Goal: Transaction & Acquisition: Purchase product/service

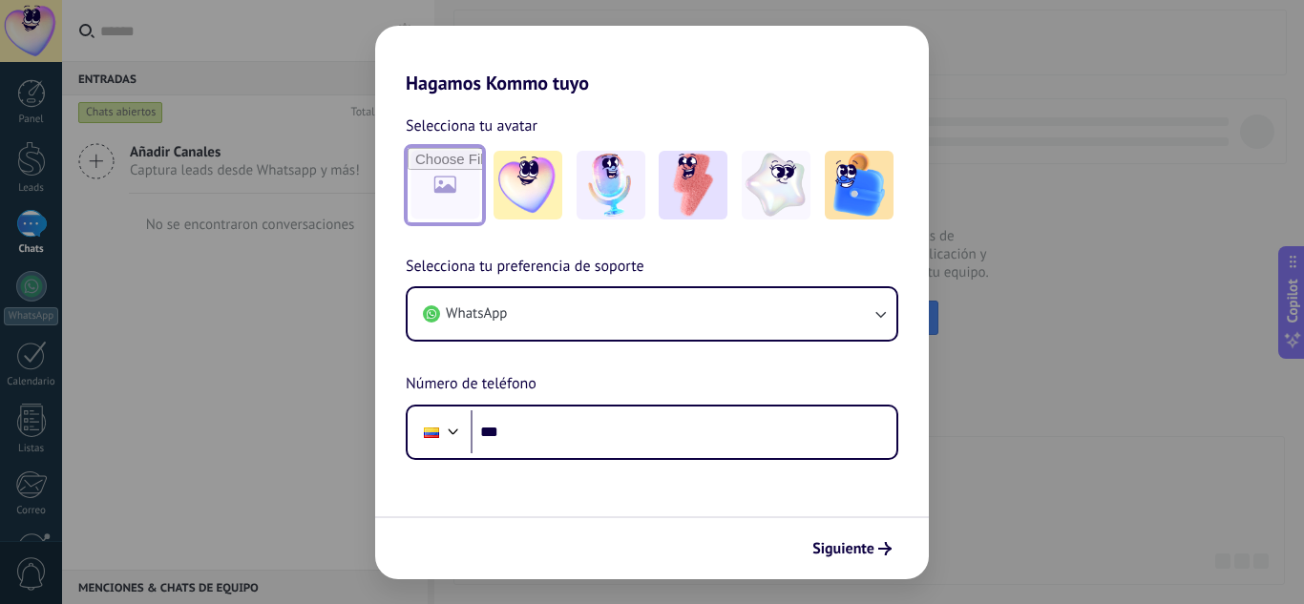
click at [477, 208] on input "file" at bounding box center [445, 185] width 74 height 74
type input "**********"
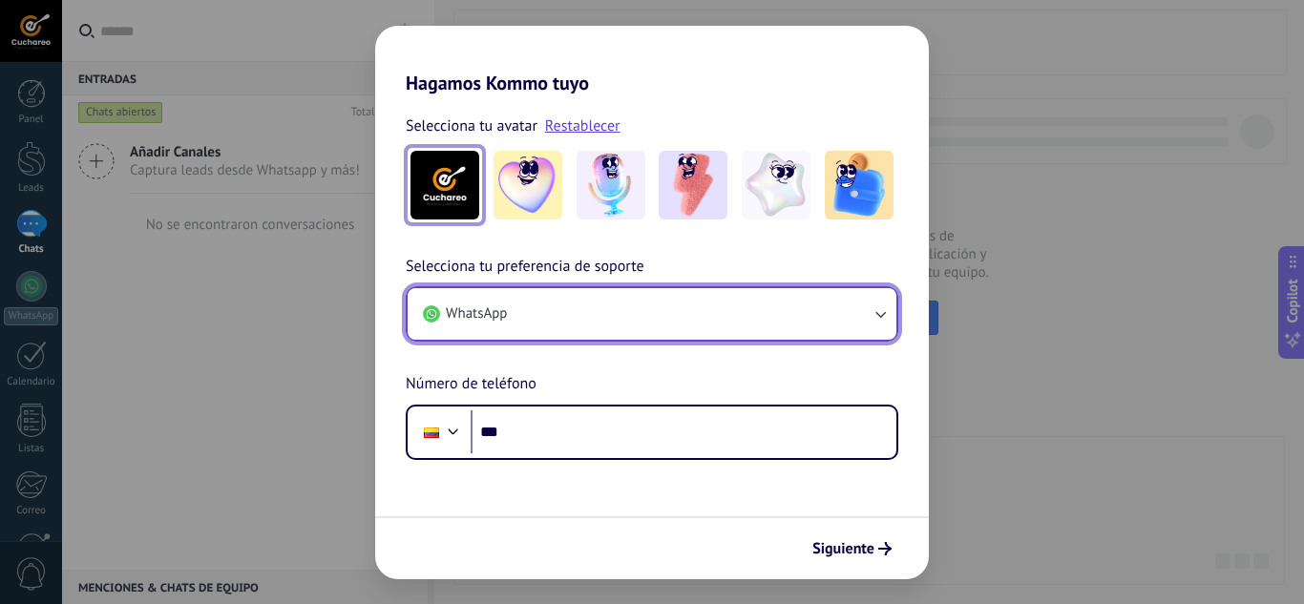
click at [537, 321] on button "WhatsApp" at bounding box center [652, 314] width 489 height 52
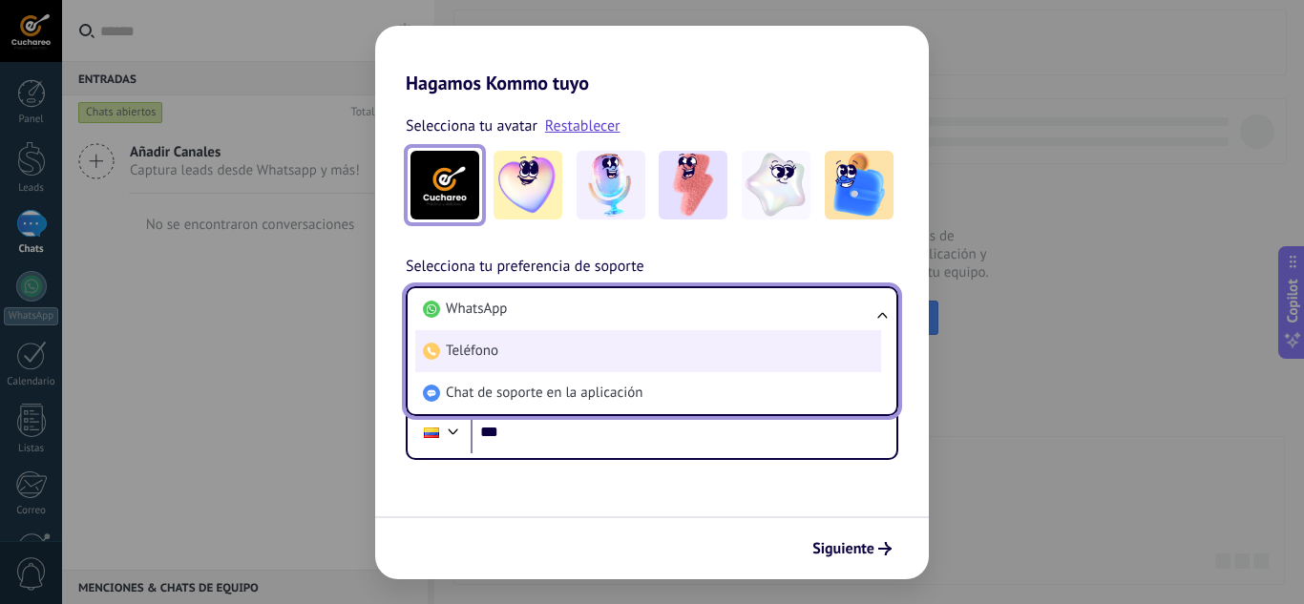
click at [528, 346] on li "Teléfono" at bounding box center [648, 351] width 466 height 42
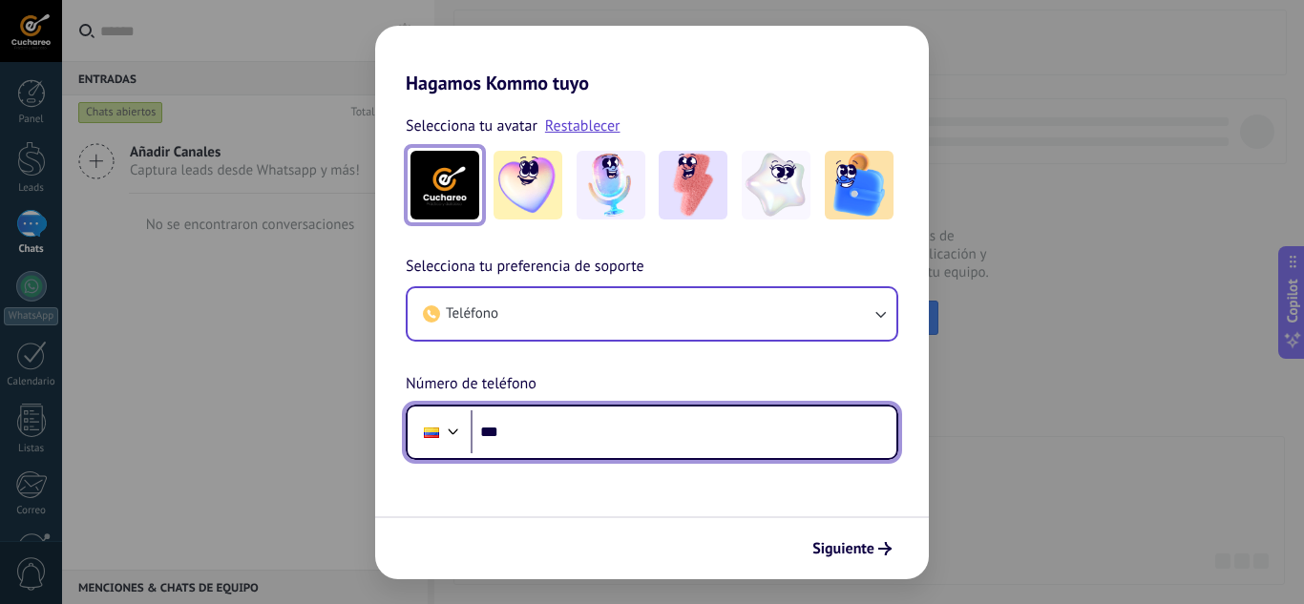
click at [528, 418] on input "***" at bounding box center [684, 433] width 426 height 44
type input "**********"
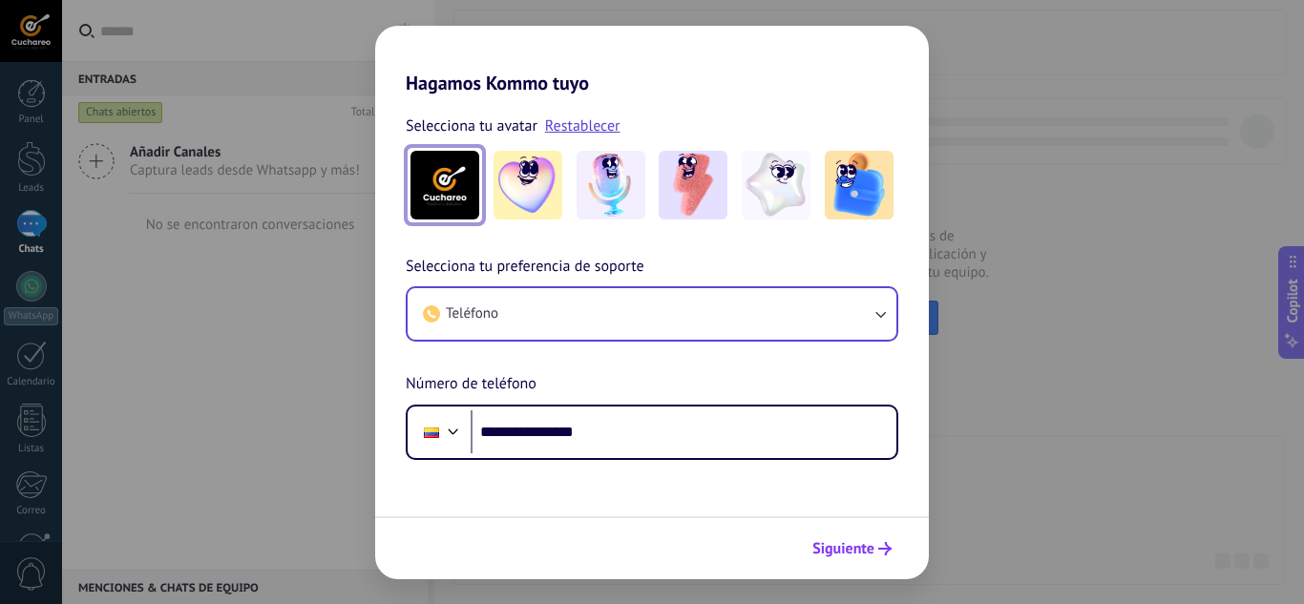
click at [847, 542] on span "Siguiente" at bounding box center [844, 548] width 62 height 13
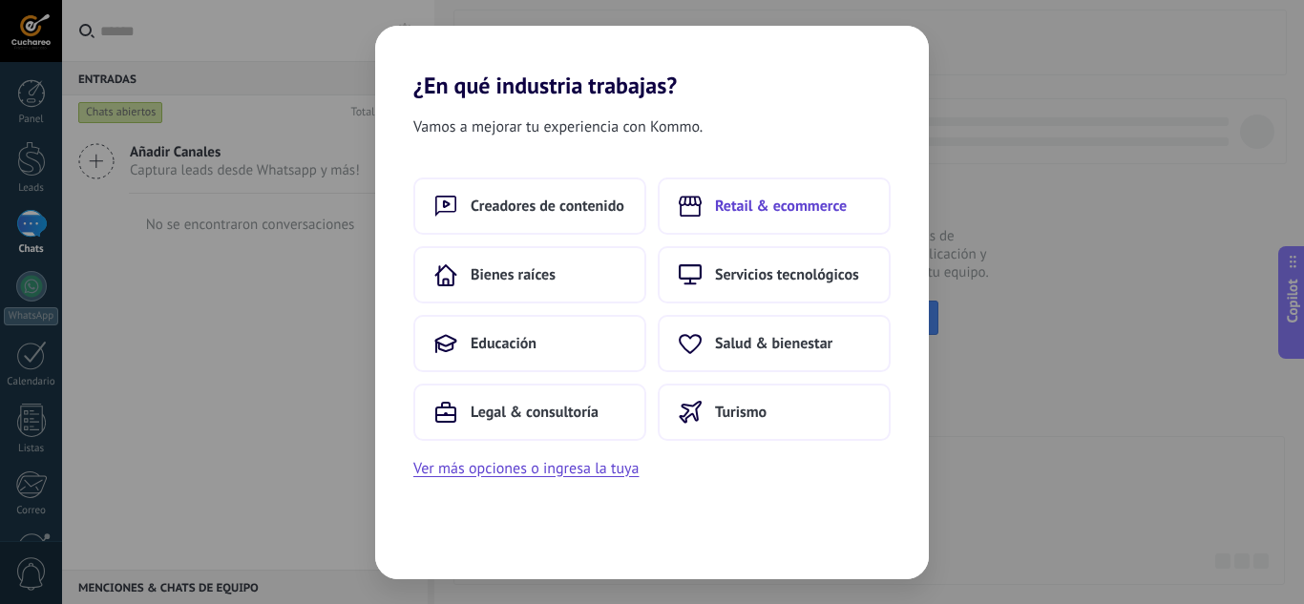
click at [809, 218] on button "Retail & ecommerce" at bounding box center [774, 206] width 233 height 57
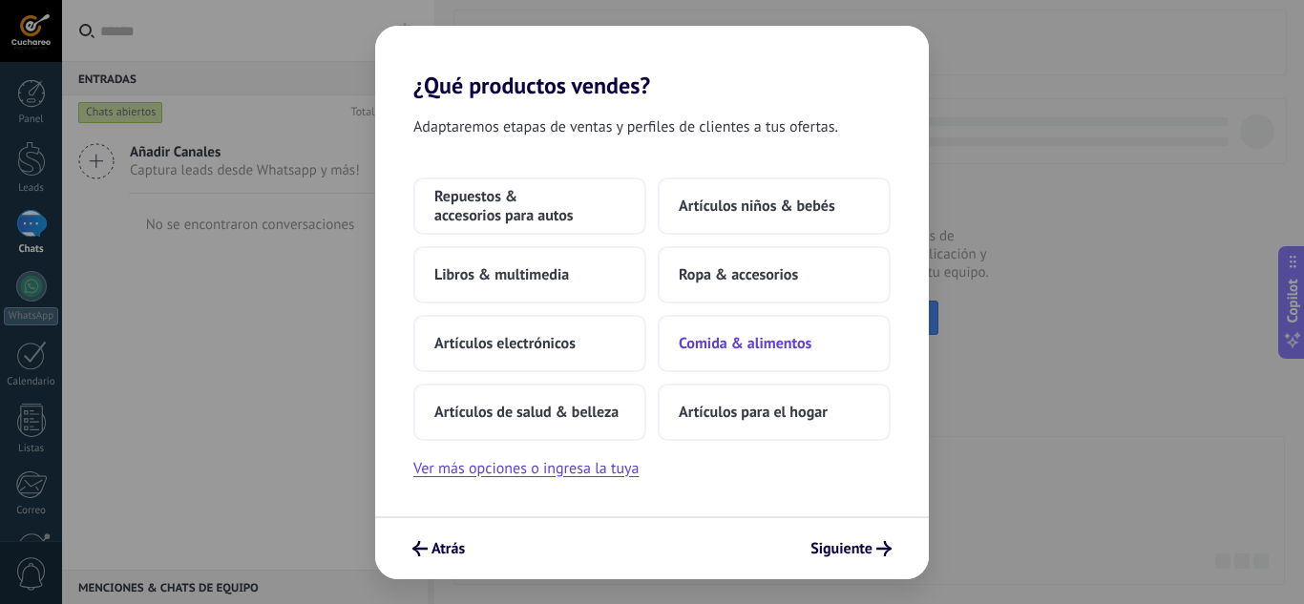
click at [768, 327] on button "Comida & alimentos" at bounding box center [774, 343] width 233 height 57
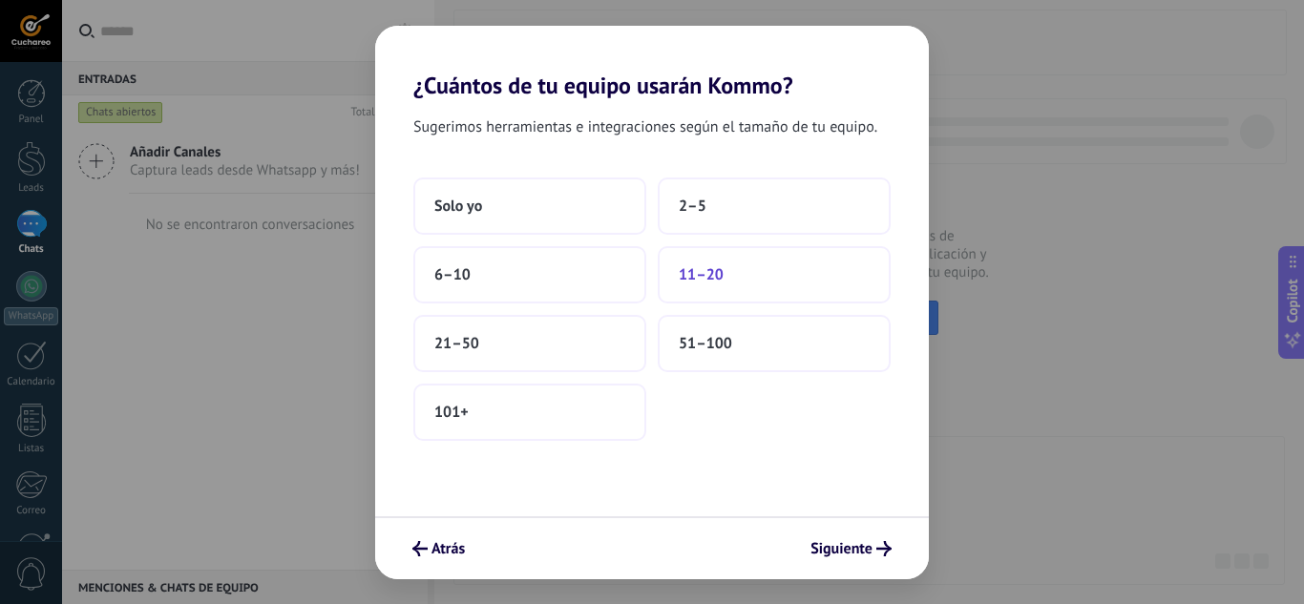
click at [696, 272] on span "11–20" at bounding box center [701, 274] width 45 height 19
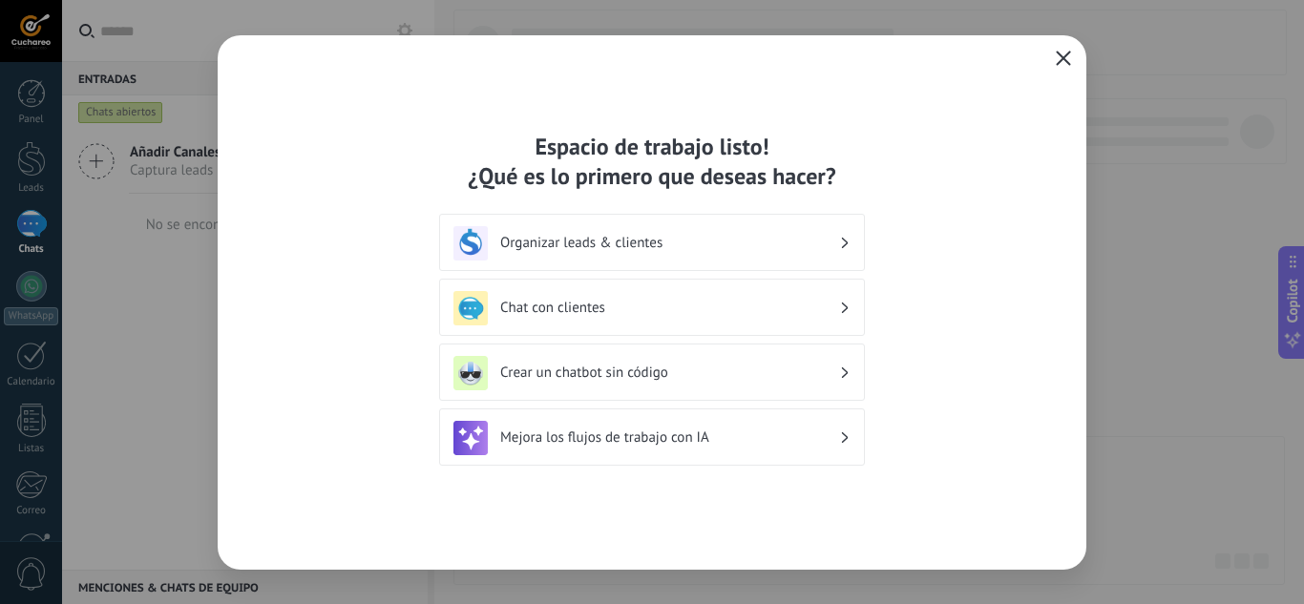
click at [1066, 64] on icon "button" at bounding box center [1063, 58] width 15 height 15
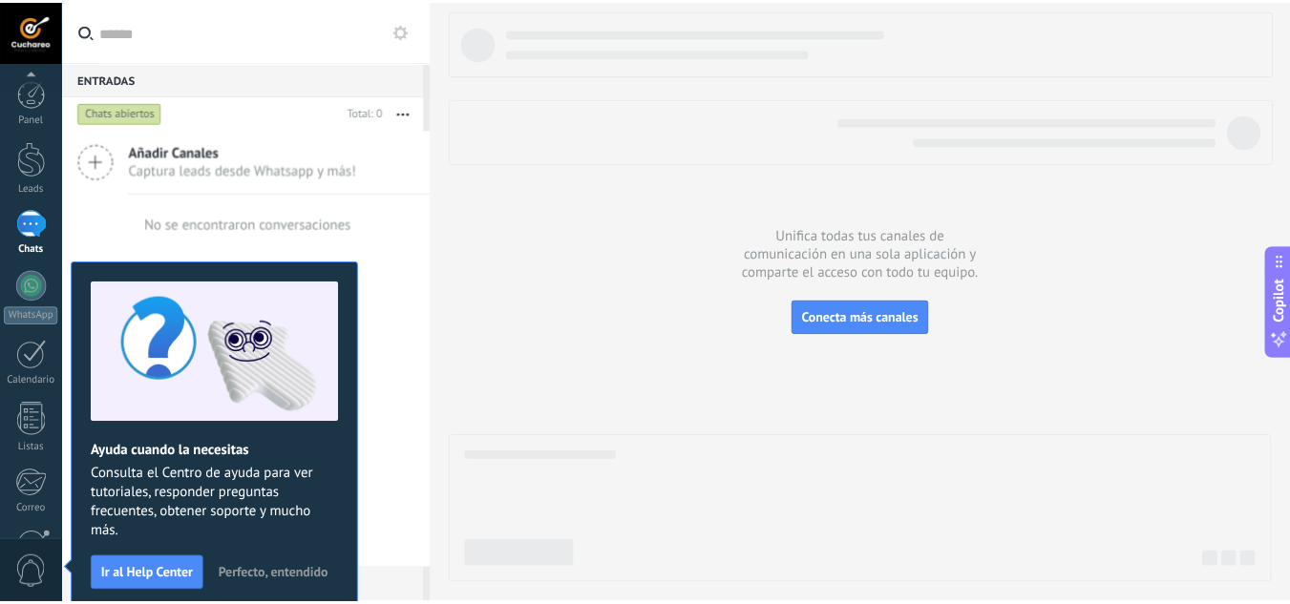
scroll to position [190, 0]
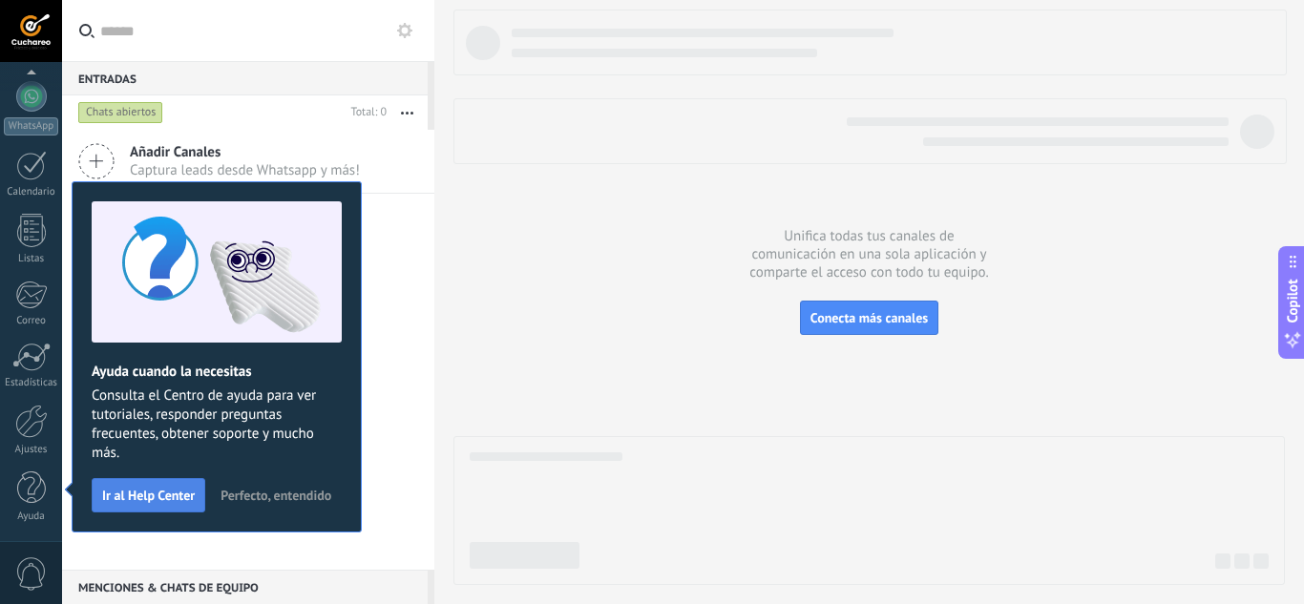
click at [189, 498] on span "Ir al Help Center" at bounding box center [148, 495] width 93 height 13
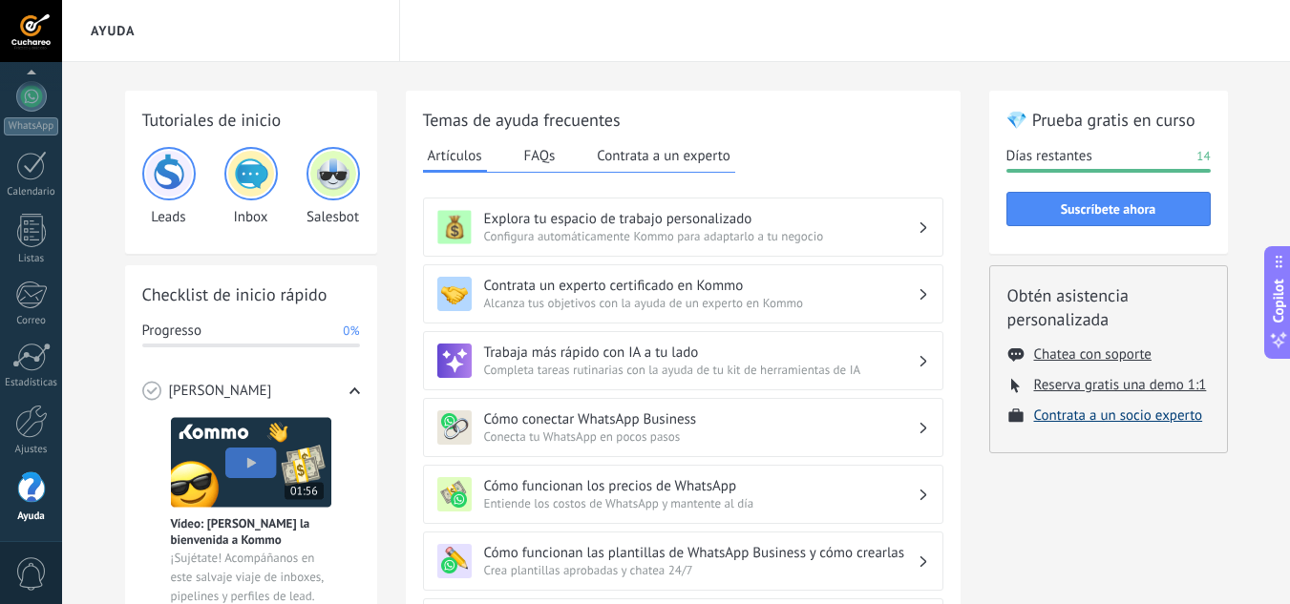
click at [1113, 418] on button "Contrata a un socio experto" at bounding box center [1118, 416] width 169 height 18
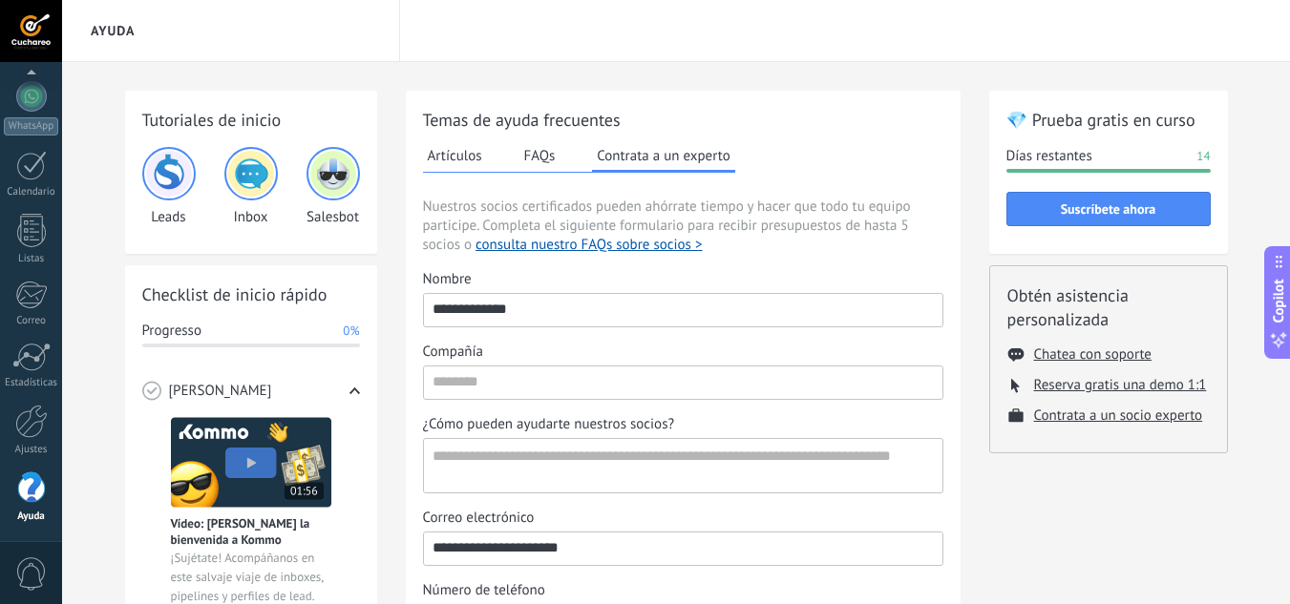
click at [1279, 317] on span "Copilot" at bounding box center [1278, 301] width 19 height 44
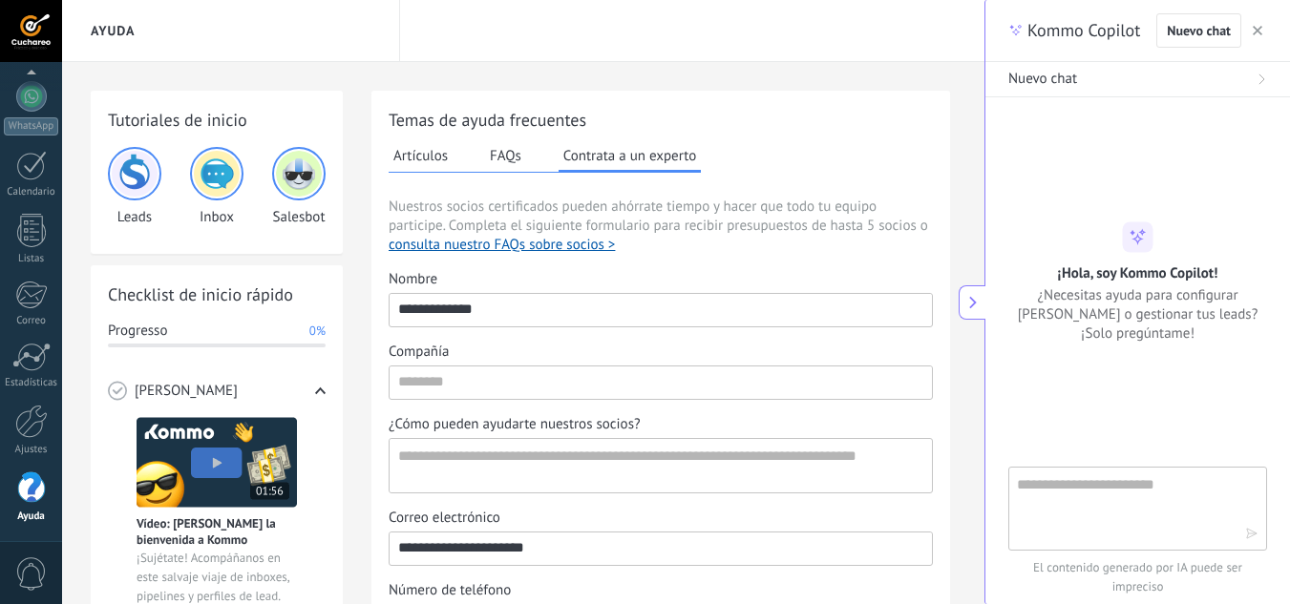
click at [1250, 30] on button "button" at bounding box center [1257, 30] width 19 height 23
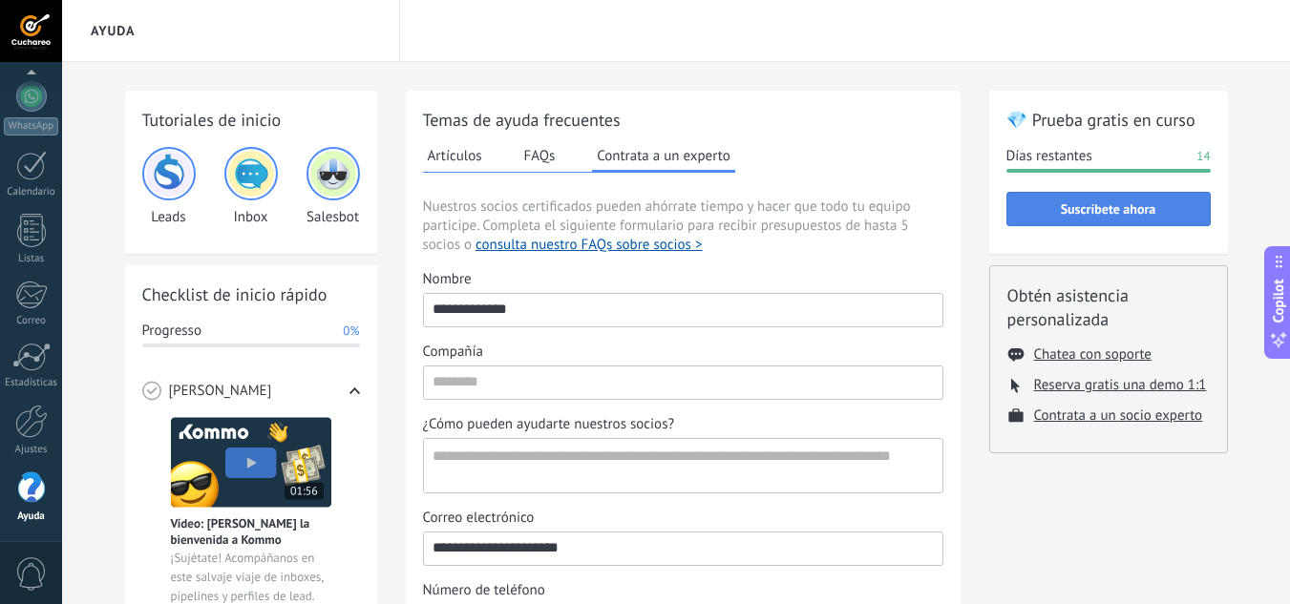
click at [1096, 207] on span "Suscríbete ahora" at bounding box center [1108, 208] width 95 height 13
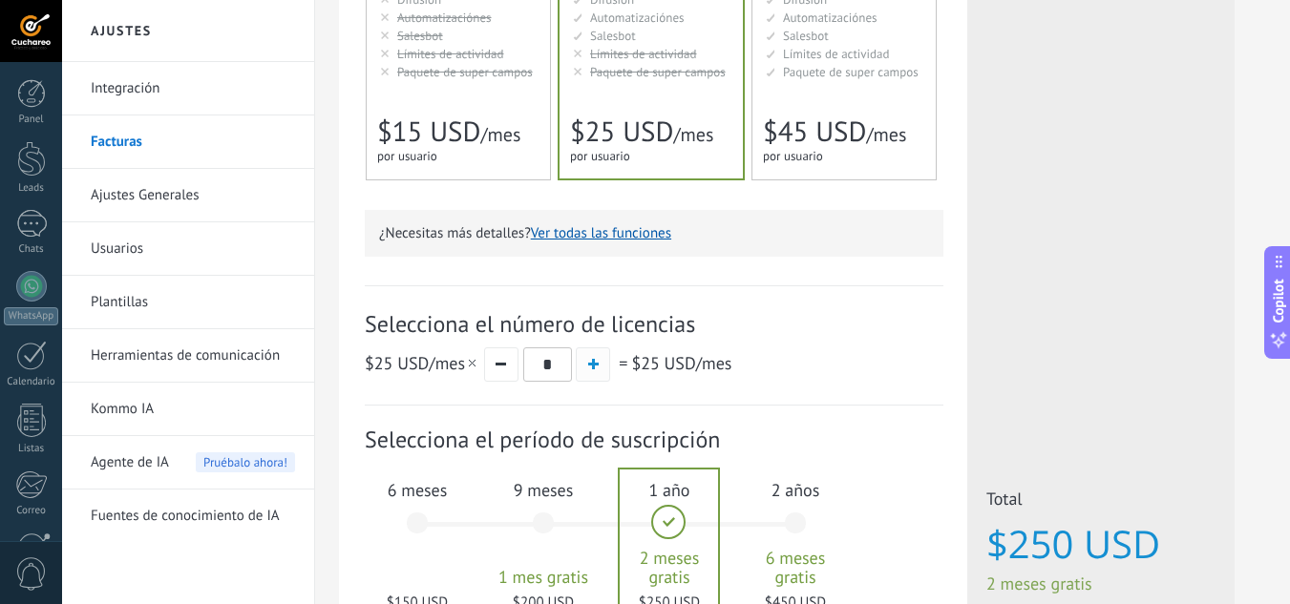
click at [585, 367] on button "button" at bounding box center [593, 365] width 34 height 34
type input "*"
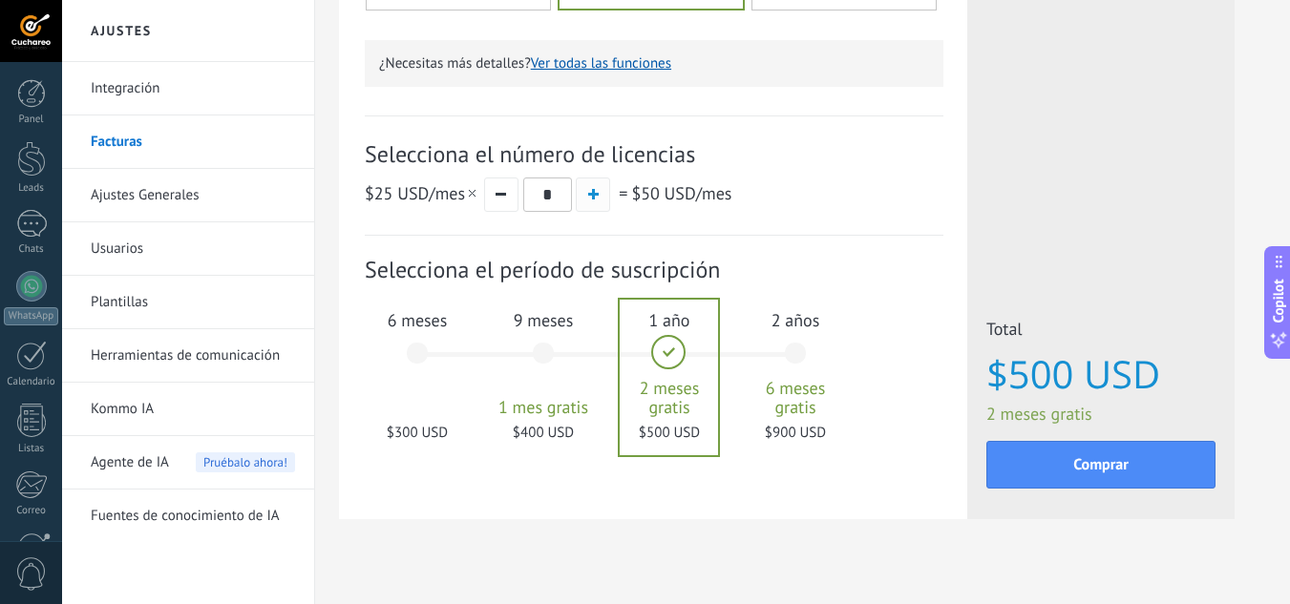
scroll to position [594, 0]
click at [405, 365] on div "6 meses $300 USD" at bounding box center [417, 361] width 103 height 135
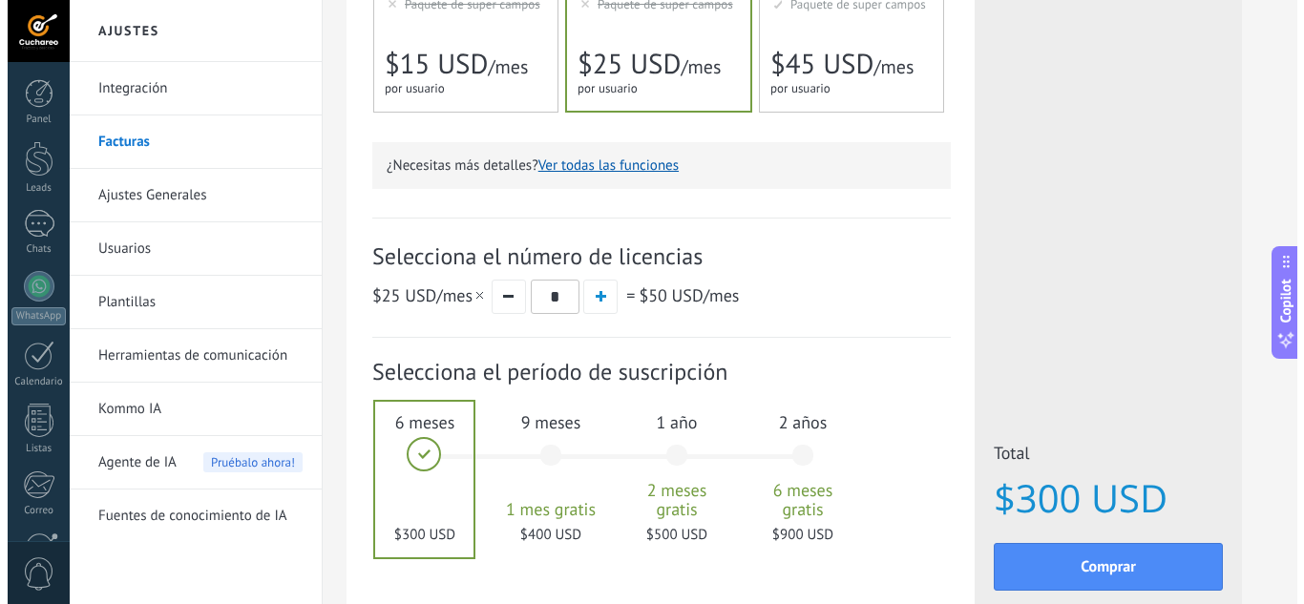
scroll to position [619, 0]
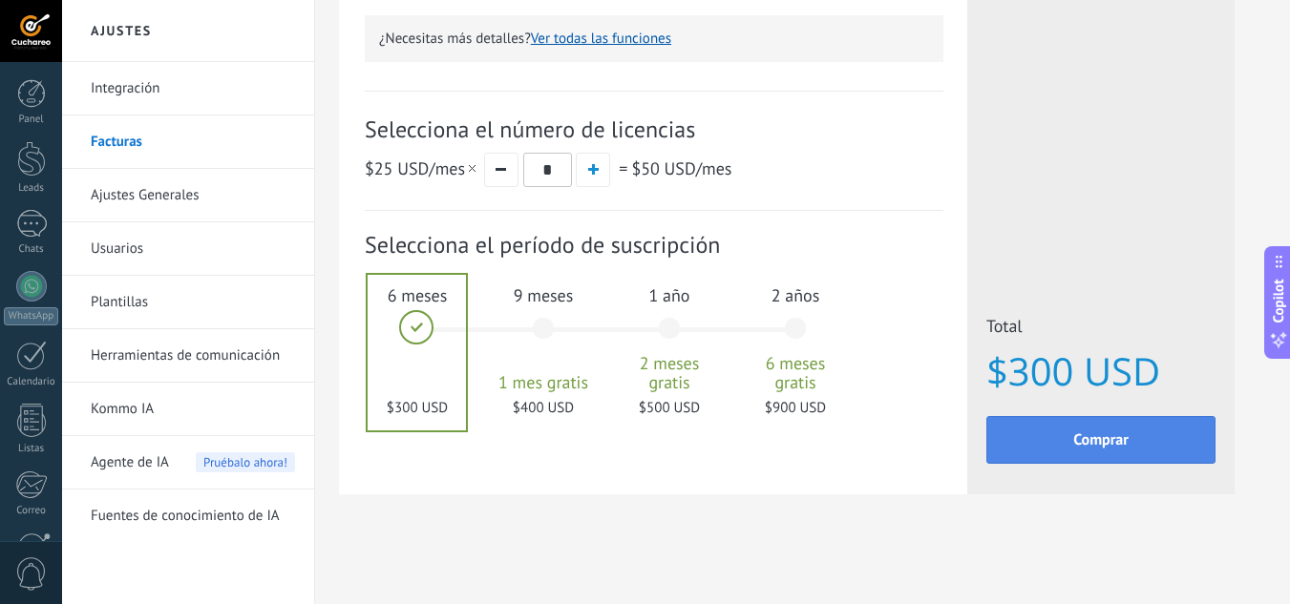
click at [1004, 454] on button "Comprar" at bounding box center [1100, 440] width 229 height 48
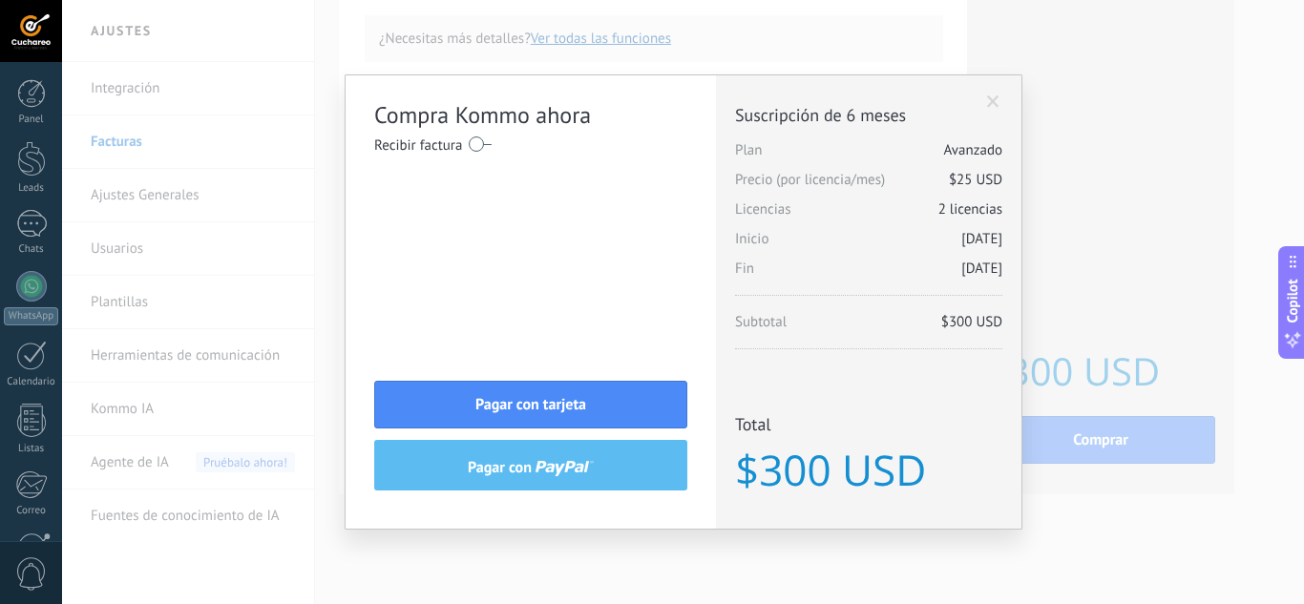
click at [477, 143] on label at bounding box center [480, 144] width 23 height 31
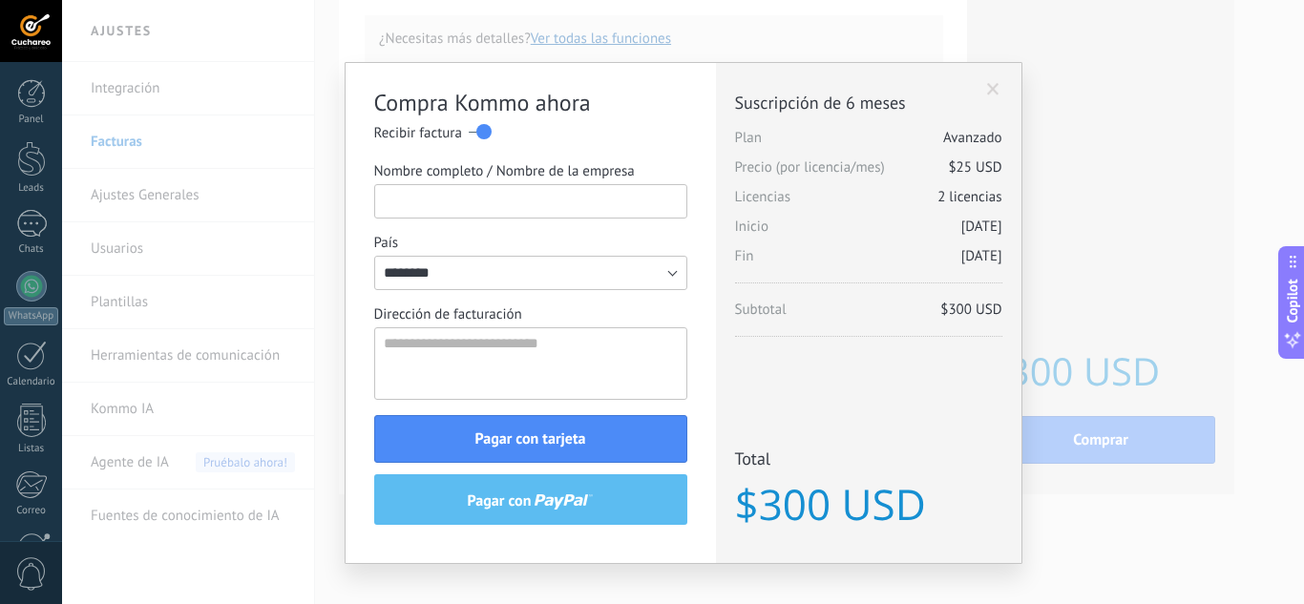
click at [482, 206] on input "Nombre completo / Nombre de la empresa" at bounding box center [530, 201] width 313 height 34
type input "**********"
click at [460, 370] on textarea "Dirección de facturación" at bounding box center [530, 363] width 313 height 73
type textarea "**********"
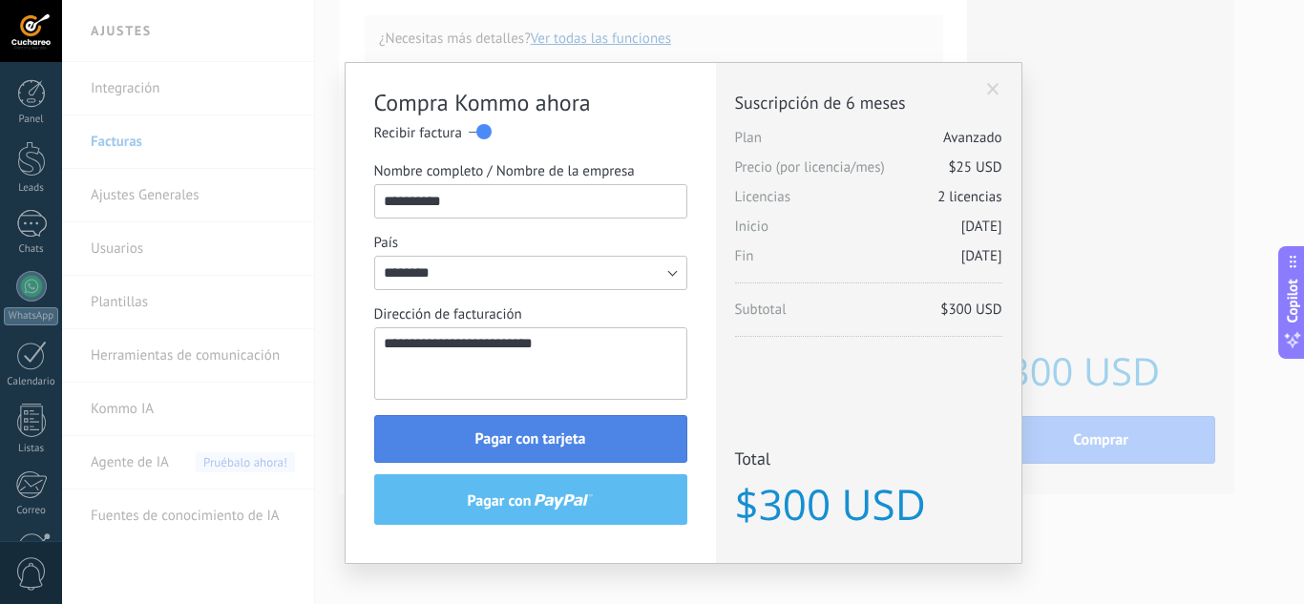
click at [590, 442] on button "Pagar con tarjeta" at bounding box center [530, 439] width 313 height 48
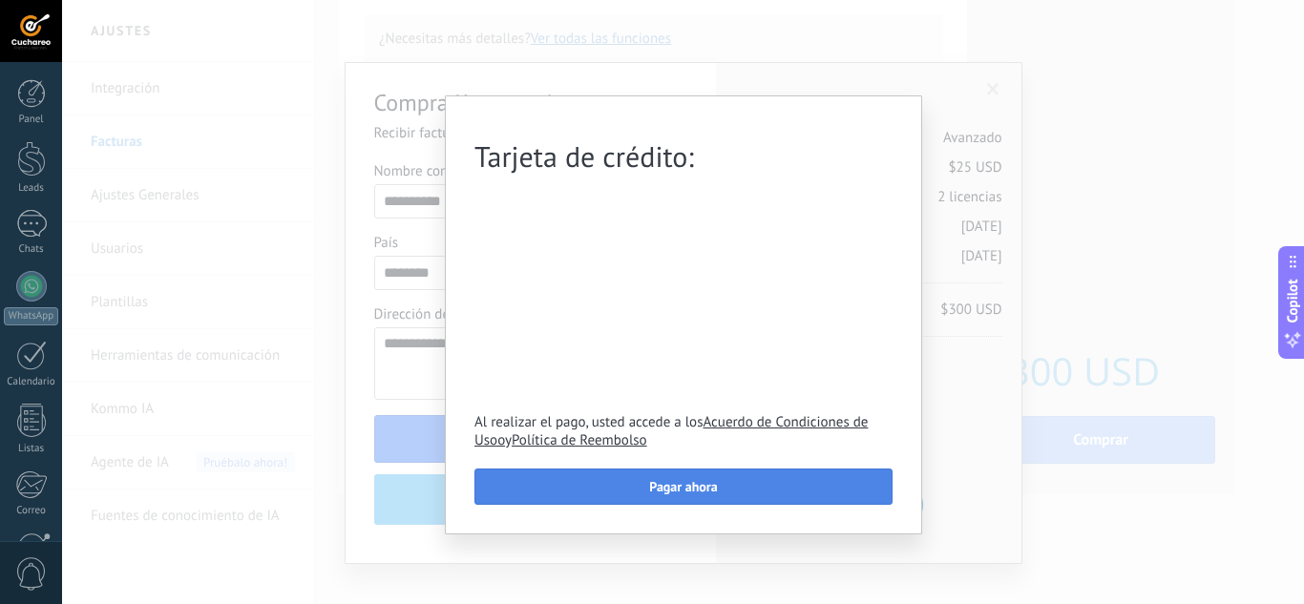
click at [600, 486] on button "Pagar ahora" at bounding box center [684, 487] width 418 height 36
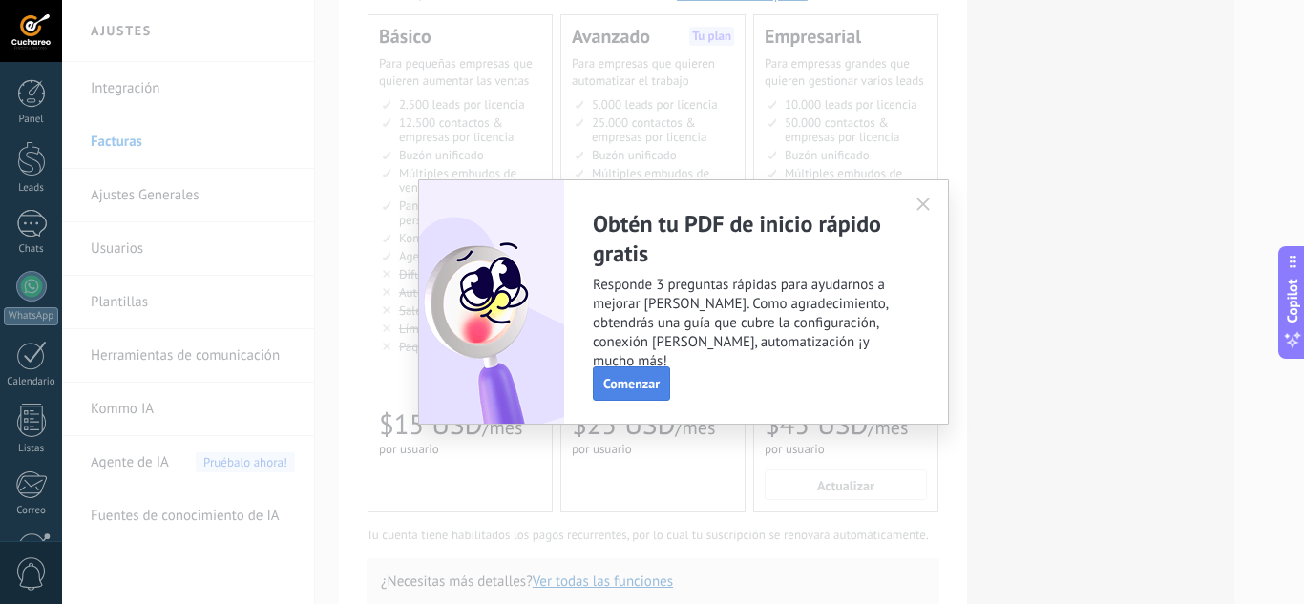
click at [646, 382] on span "Comenzar" at bounding box center [631, 383] width 56 height 13
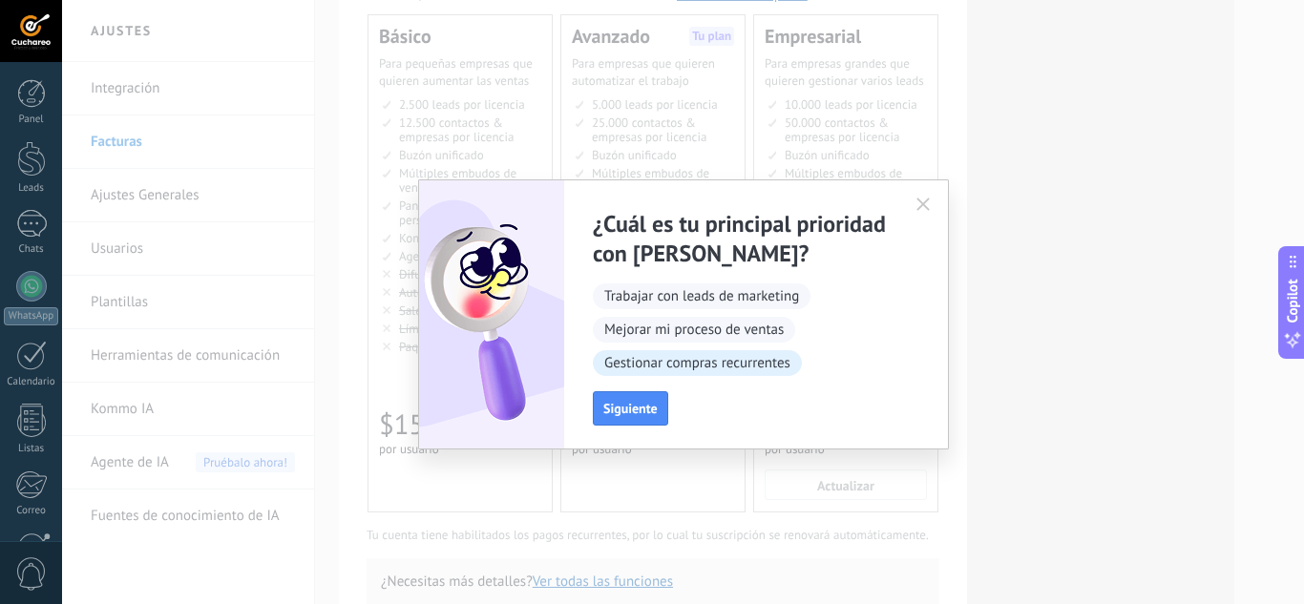
click at [700, 372] on span "Gestionar compras recurrentes" at bounding box center [697, 363] width 209 height 26
click at [639, 397] on button "Siguiente" at bounding box center [630, 408] width 75 height 34
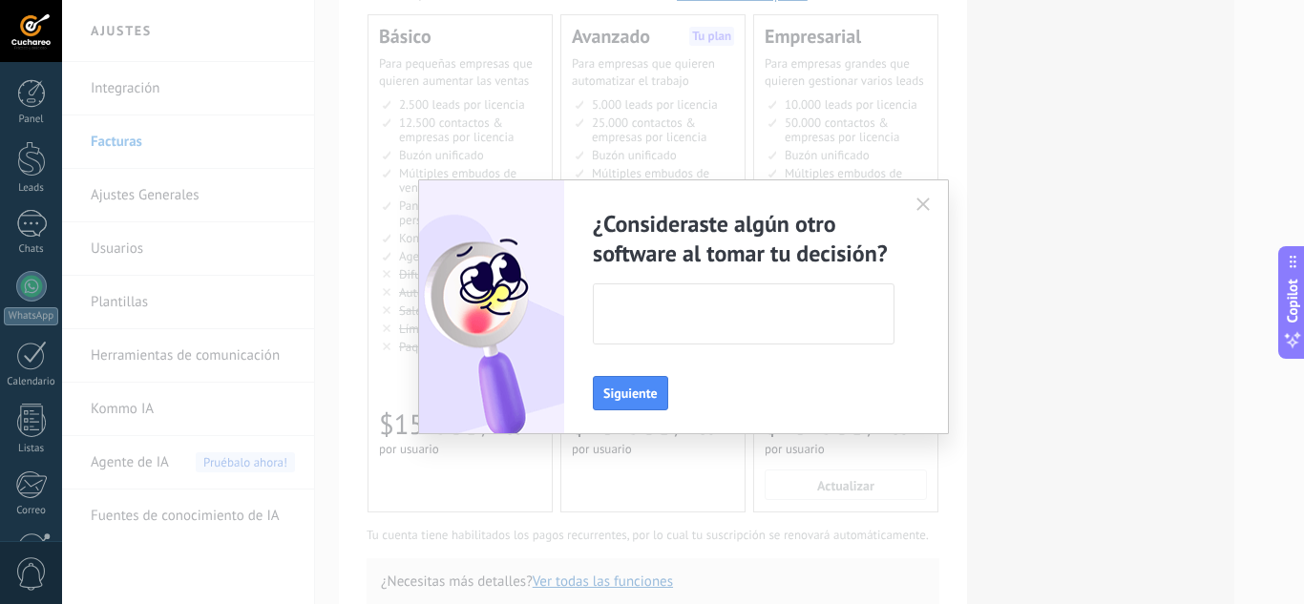
click at [675, 306] on textarea at bounding box center [742, 314] width 296 height 59
type textarea "**"
click at [639, 377] on button "Siguiente" at bounding box center [630, 393] width 75 height 34
click at [664, 312] on textarea at bounding box center [742, 314] width 296 height 59
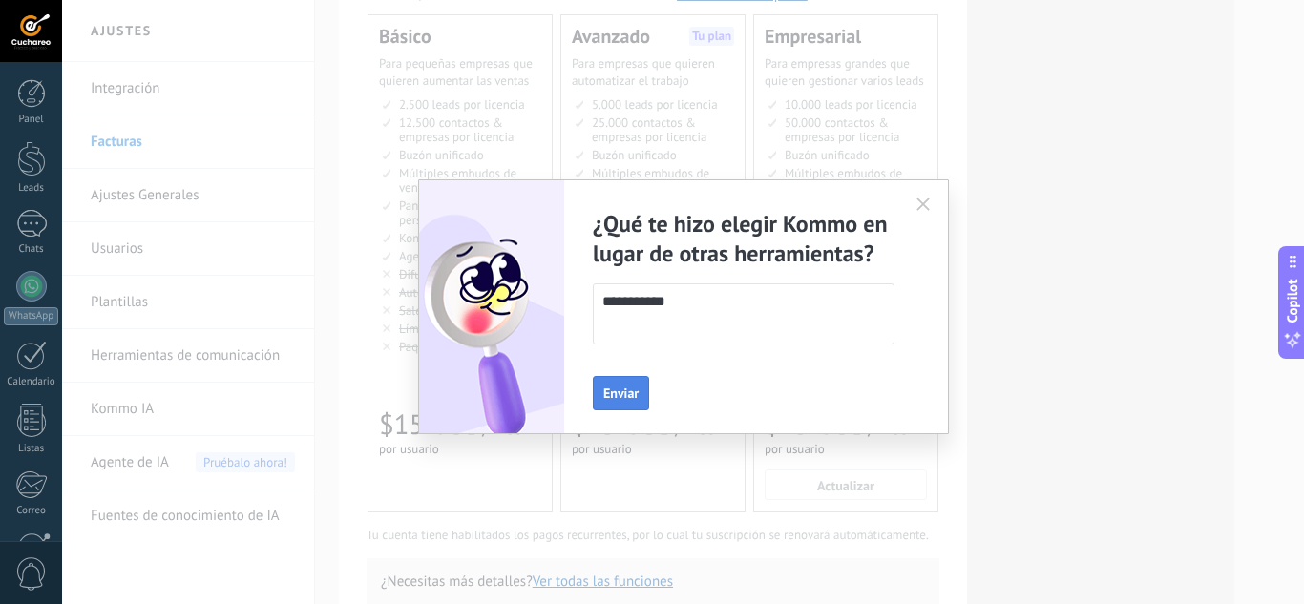
type textarea "**********"
click at [629, 382] on button "Enviar" at bounding box center [621, 393] width 56 height 34
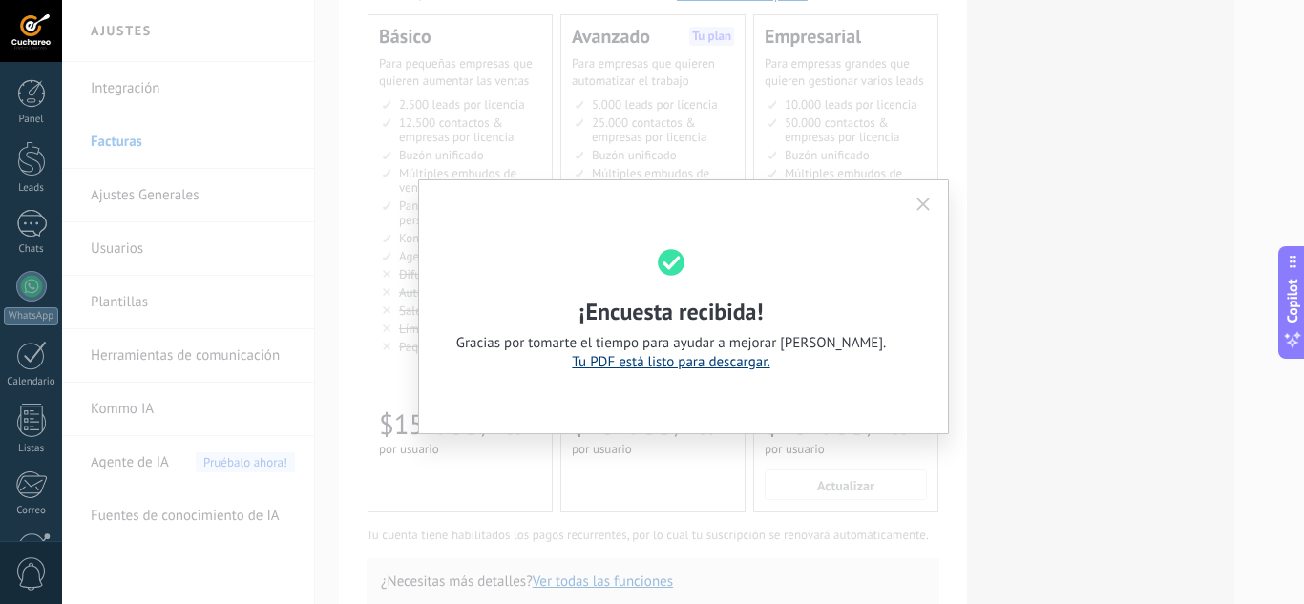
click at [644, 360] on link "Tu PDF está listo para descargar." at bounding box center [671, 362] width 198 height 18
click at [921, 206] on use "button" at bounding box center [923, 204] width 13 height 13
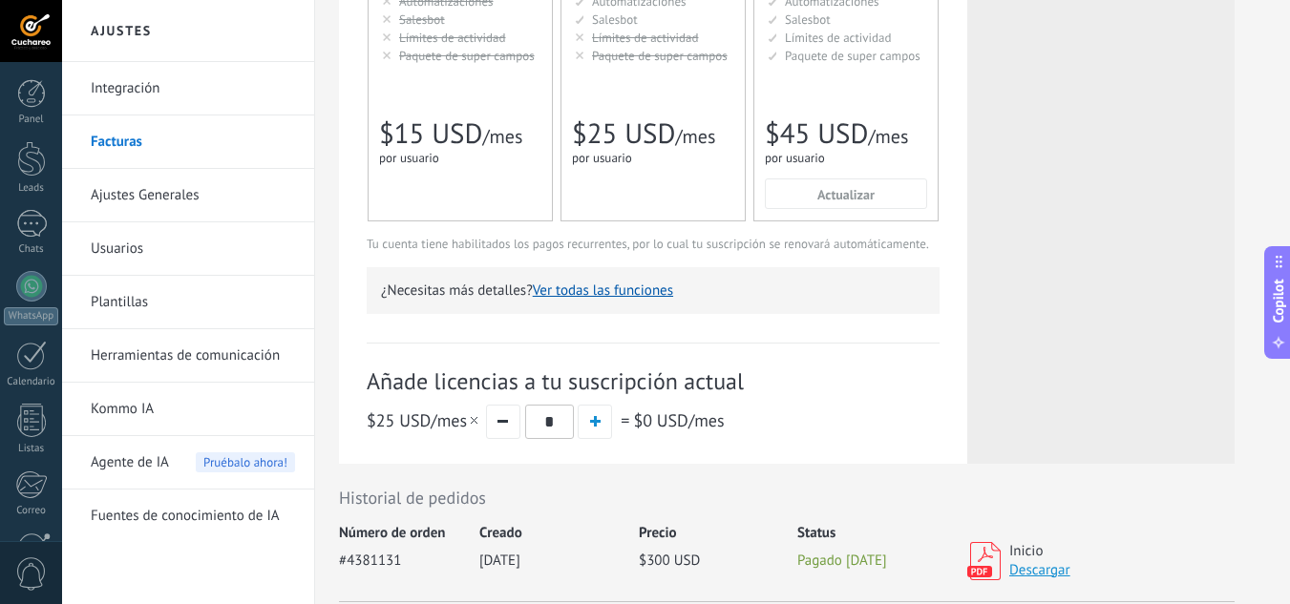
scroll to position [536, 0]
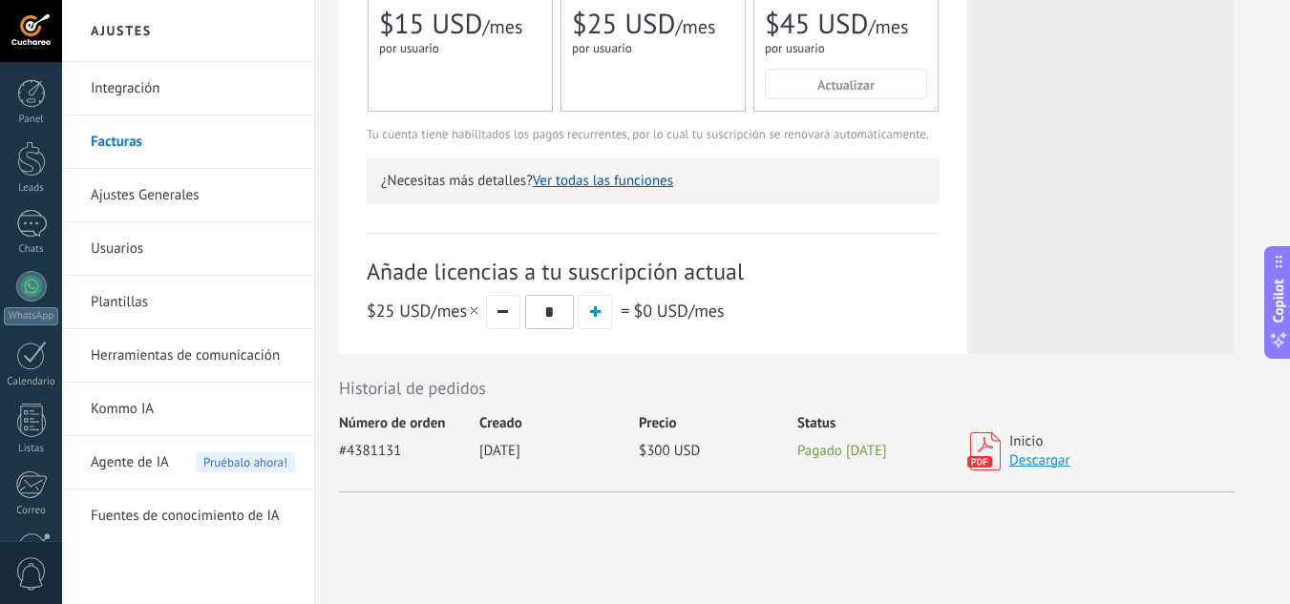
click at [1045, 462] on link "Descargar" at bounding box center [1039, 461] width 61 height 18
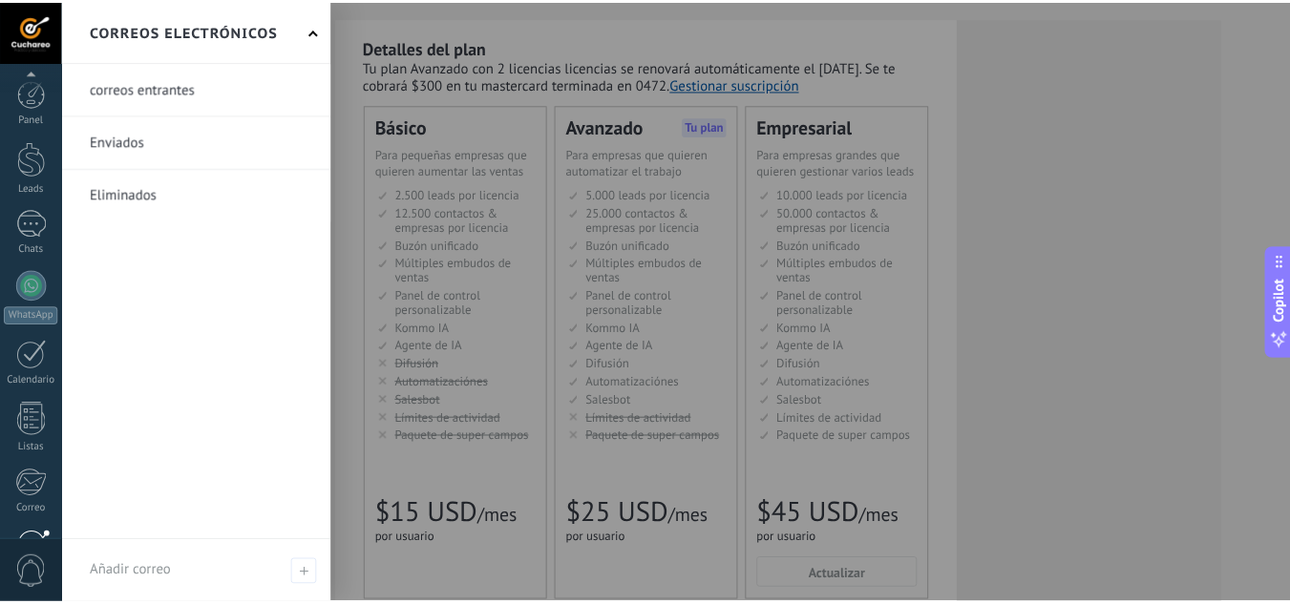
scroll to position [190, 0]
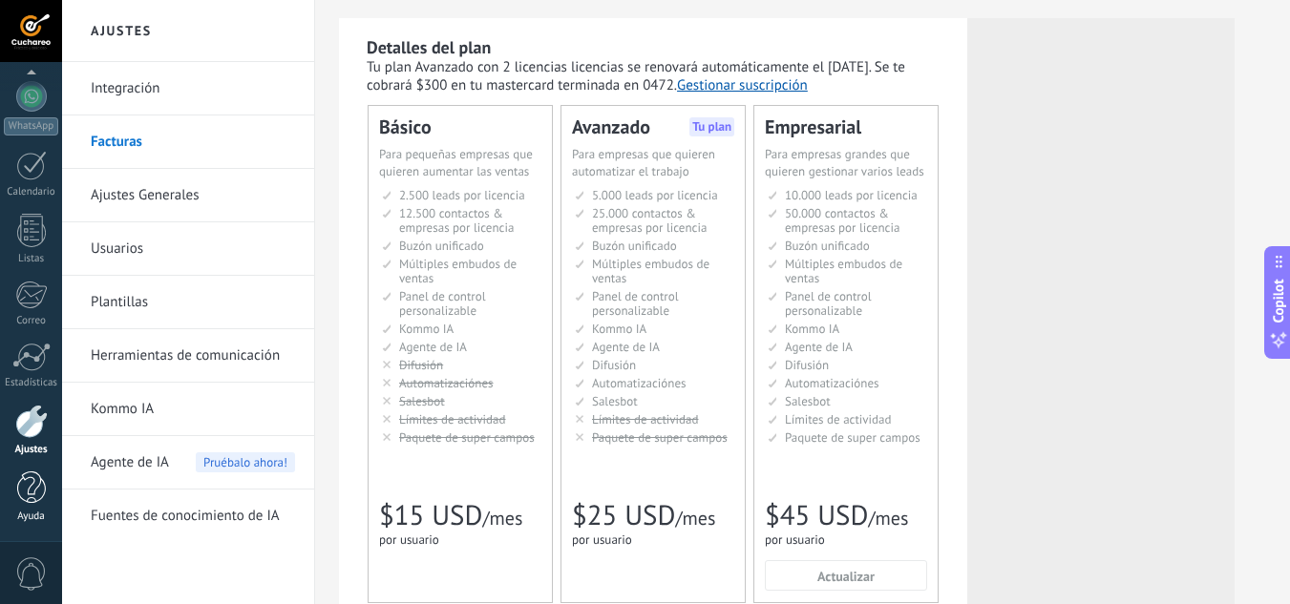
click at [29, 499] on div at bounding box center [31, 488] width 29 height 33
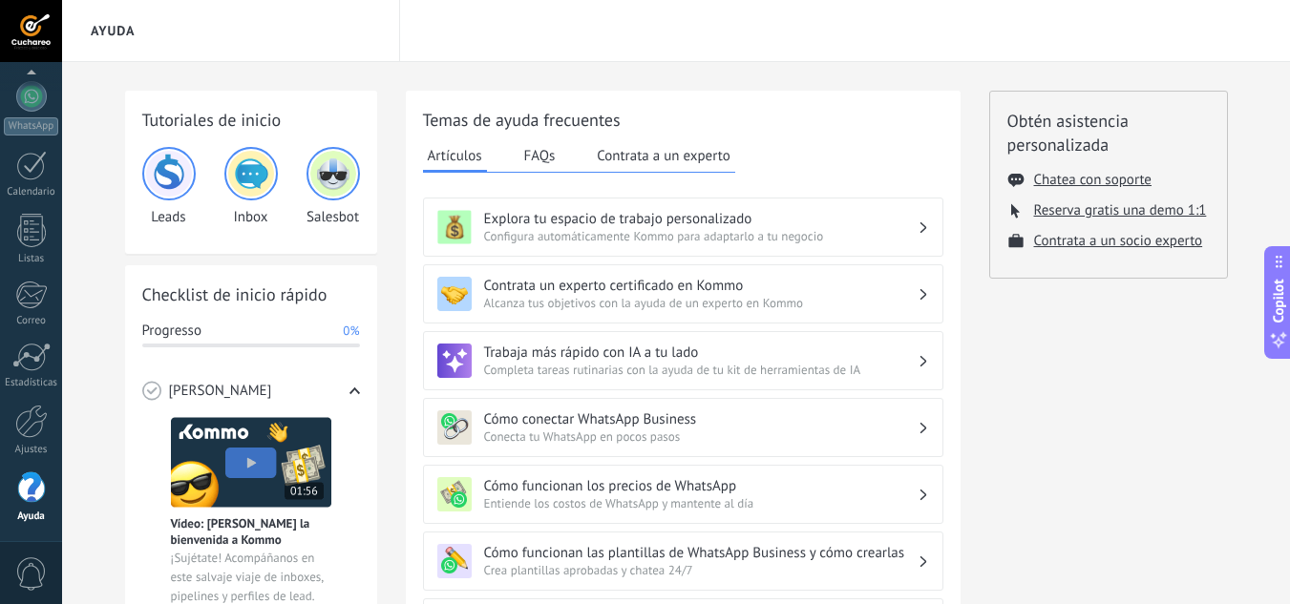
click at [301, 326] on div "Progresso 0%" at bounding box center [251, 331] width 218 height 19
click at [1088, 205] on button "Reserva gratis una demo 1:1" at bounding box center [1120, 210] width 173 height 18
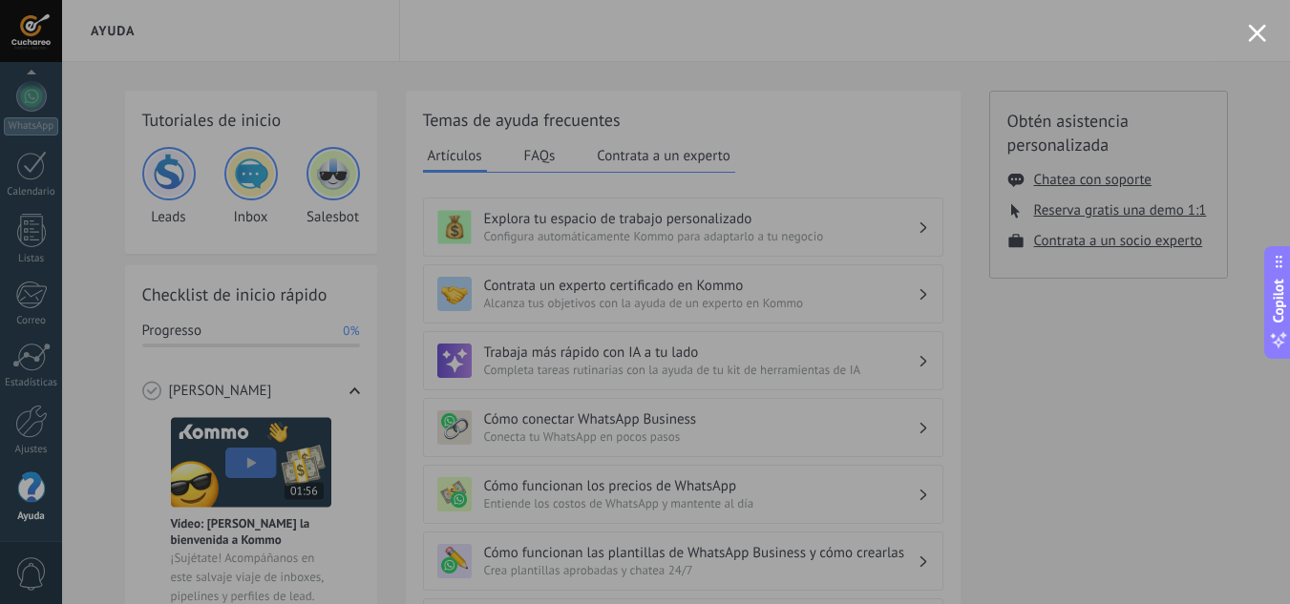
click at [1252, 29] on button "Close modal" at bounding box center [1257, 33] width 18 height 18
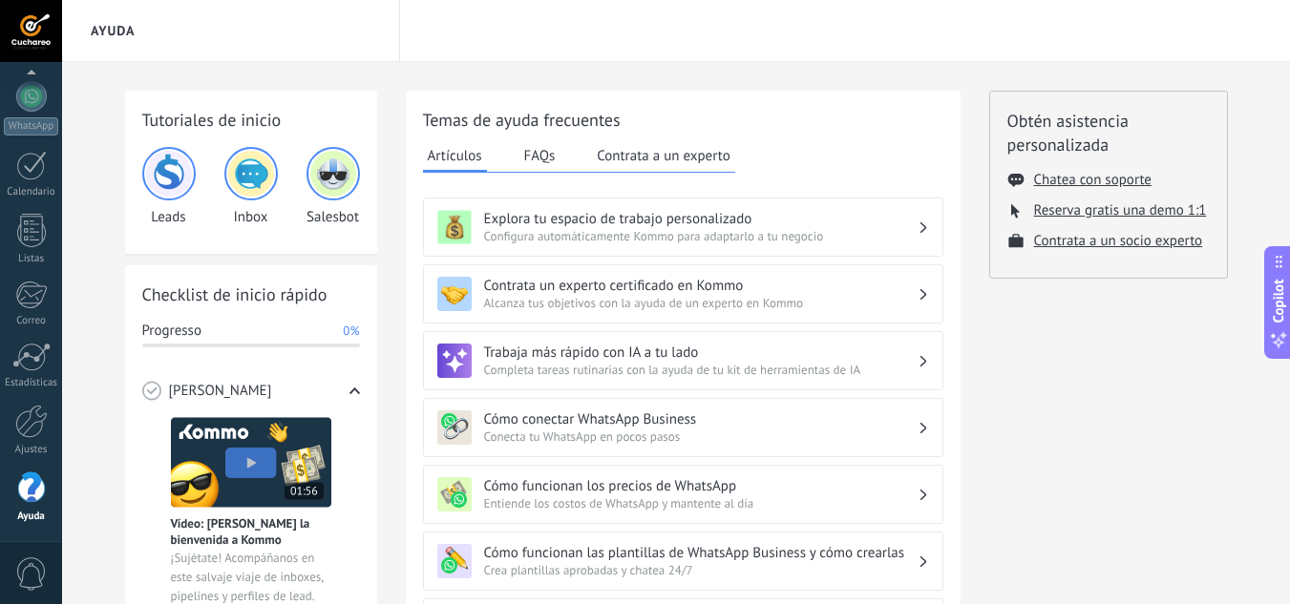
click at [659, 157] on button "Contrata a un experto" at bounding box center [663, 155] width 142 height 29
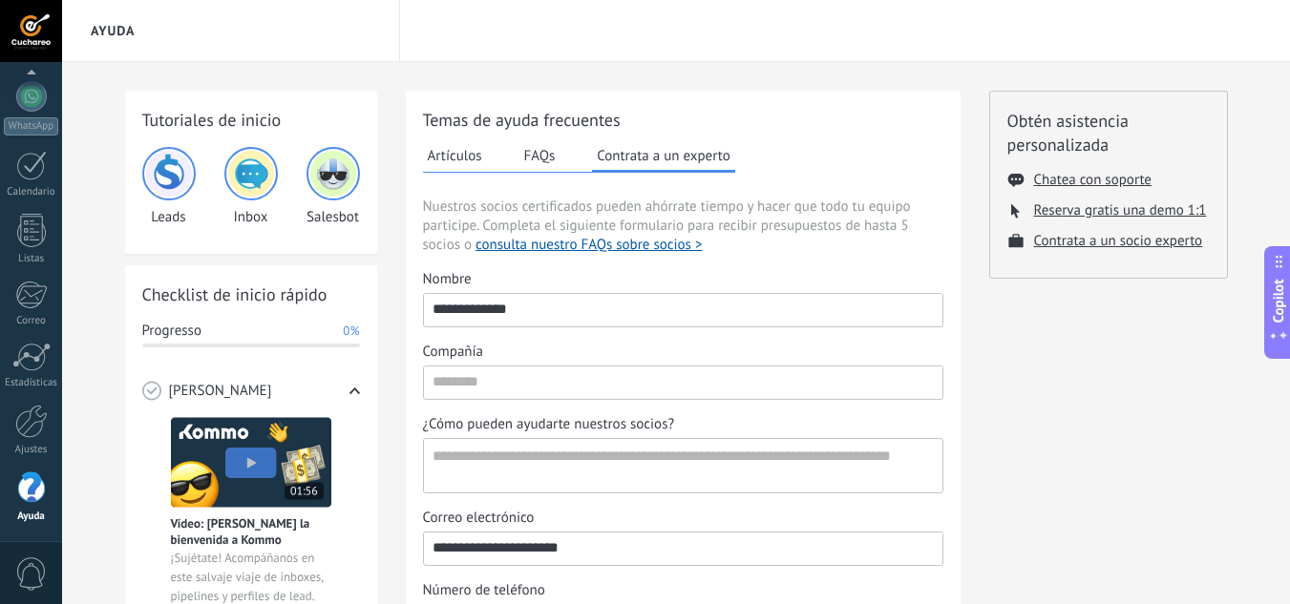
click at [559, 148] on button "FAQs" at bounding box center [539, 155] width 41 height 29
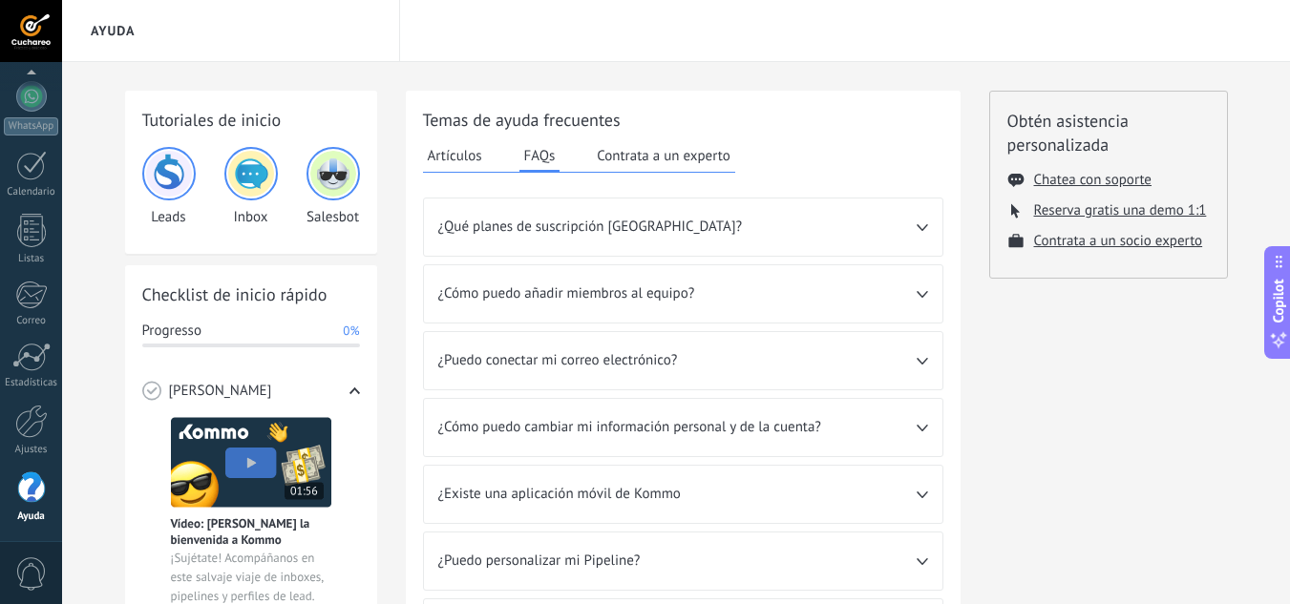
click at [458, 143] on button "Artículos" at bounding box center [455, 155] width 64 height 29
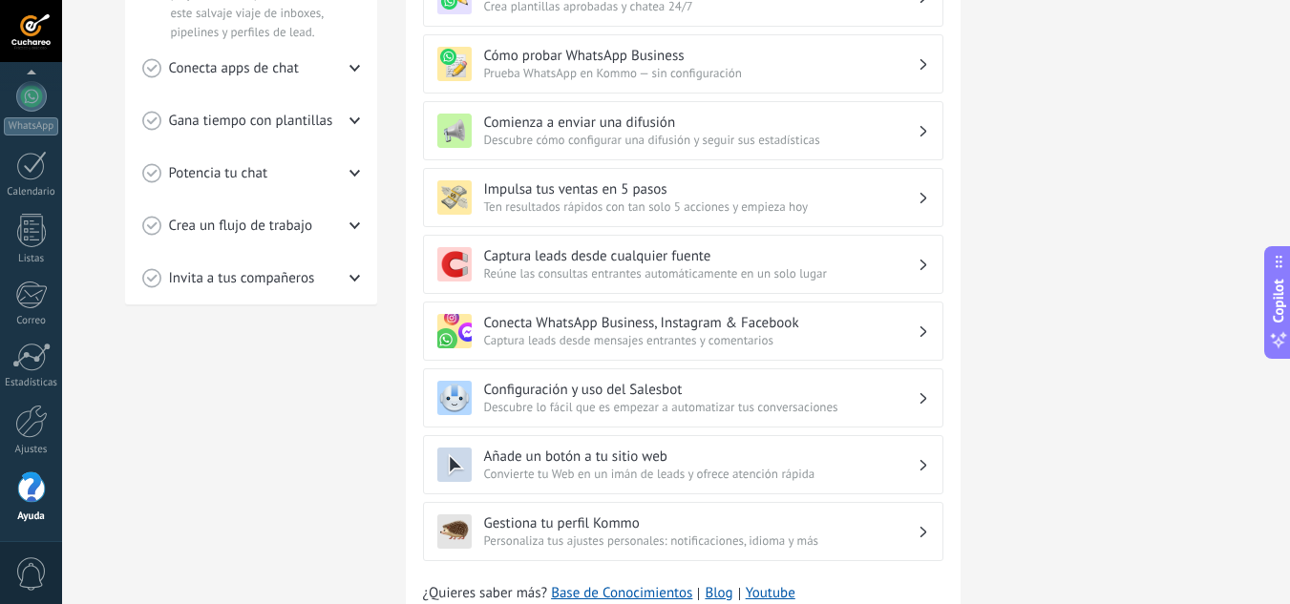
scroll to position [650, 0]
